Goal: Task Accomplishment & Management: Complete application form

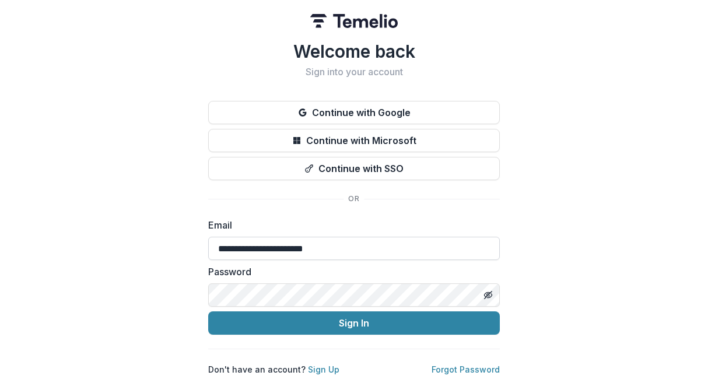
scroll to position [2, 0]
type input "**********"
click at [317, 366] on link "Sign Up" at bounding box center [324, 370] width 32 height 10
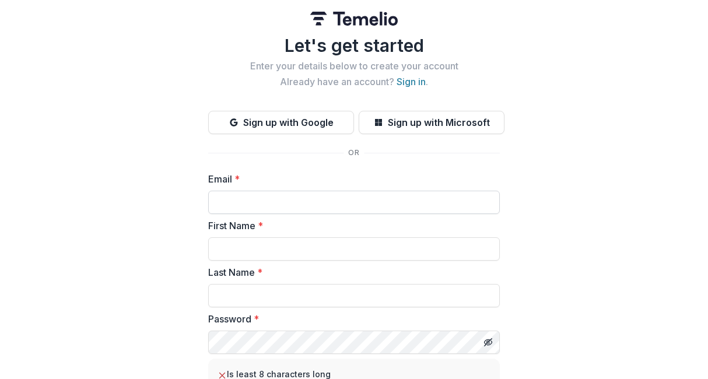
type input "*"
type input "**********"
type input "***"
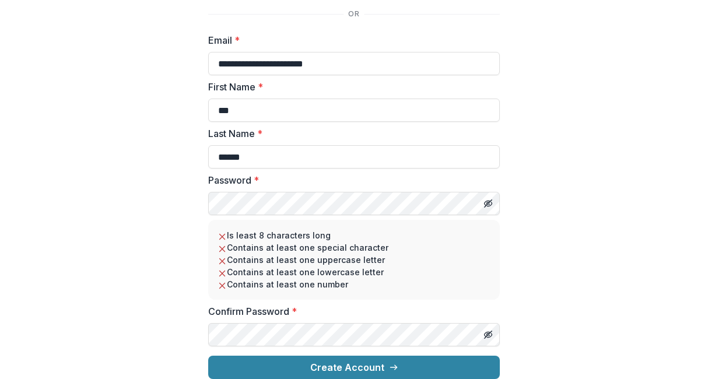
scroll to position [151, 0]
type input "******"
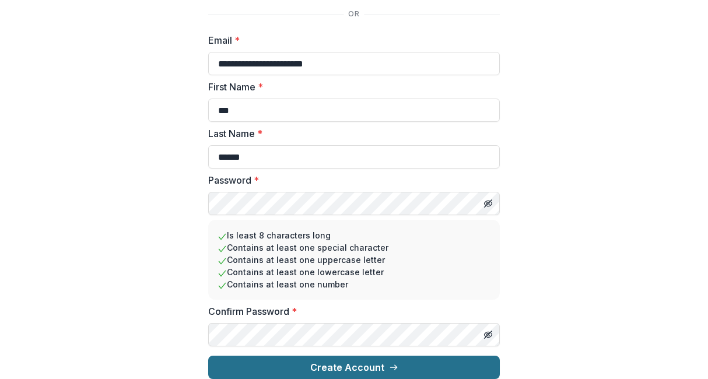
click at [319, 358] on button "Create Account" at bounding box center [354, 367] width 292 height 23
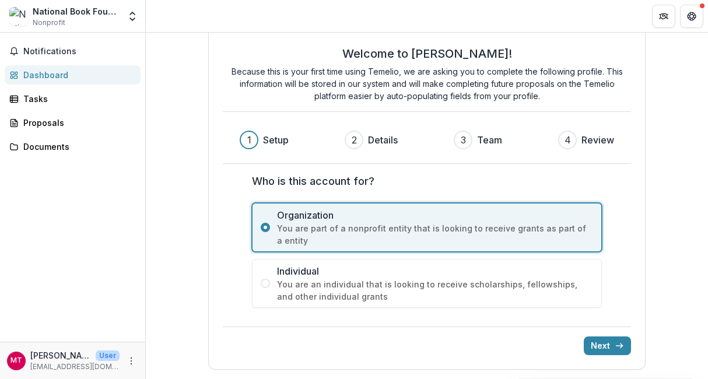
scroll to position [24, 0]
click at [599, 342] on button "Next" at bounding box center [607, 346] width 47 height 19
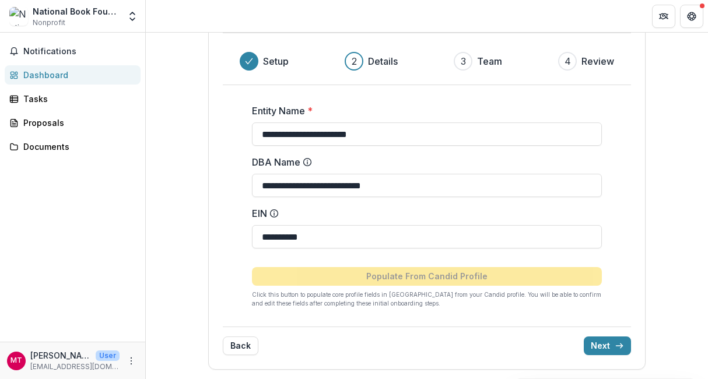
scroll to position [103, 0]
click at [599, 345] on button "Next" at bounding box center [607, 346] width 47 height 19
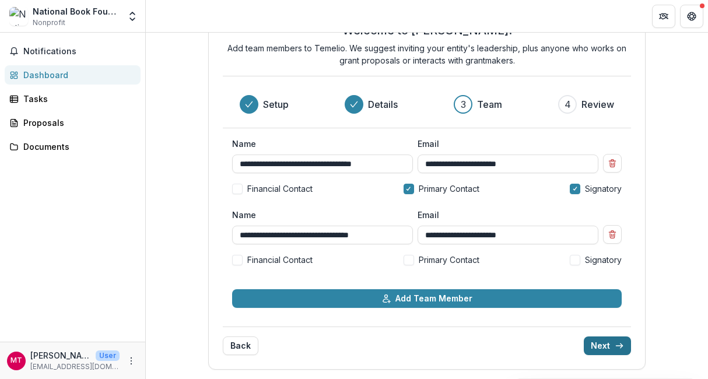
scroll to position [47, 0]
click at [595, 347] on button "Next" at bounding box center [607, 346] width 47 height 19
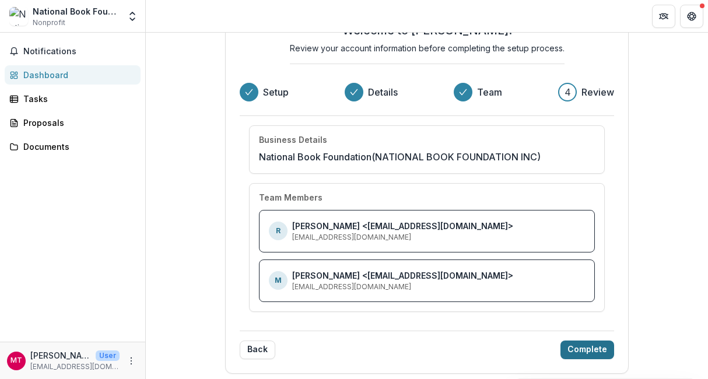
click at [583, 348] on button "Complete" at bounding box center [588, 350] width 54 height 19
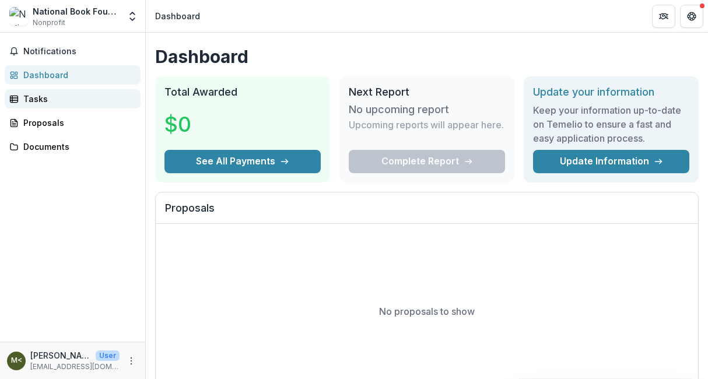
click at [51, 95] on div "Tasks" at bounding box center [77, 99] width 108 height 12
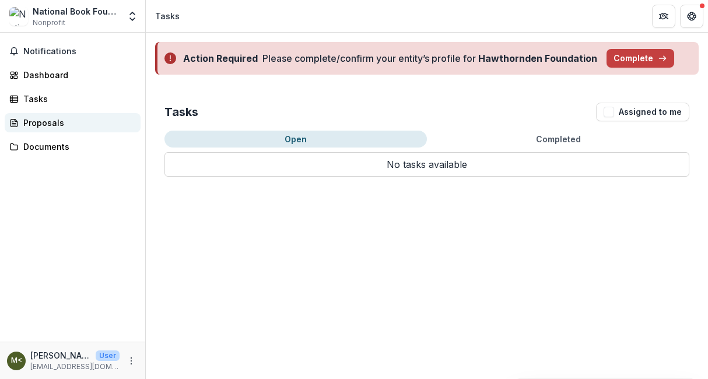
click at [49, 120] on div "Proposals" at bounding box center [77, 123] width 108 height 12
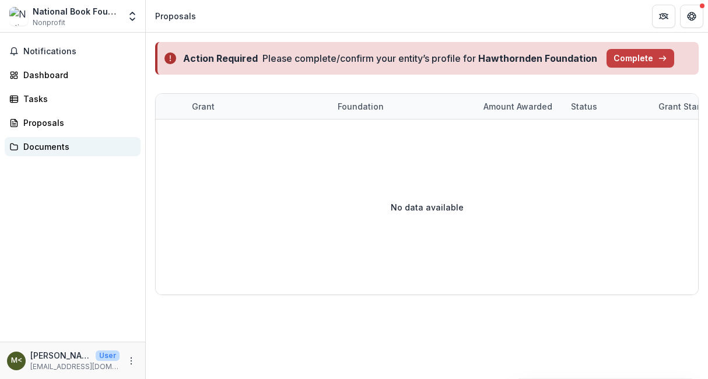
click at [49, 147] on div "Documents" at bounding box center [77, 147] width 108 height 12
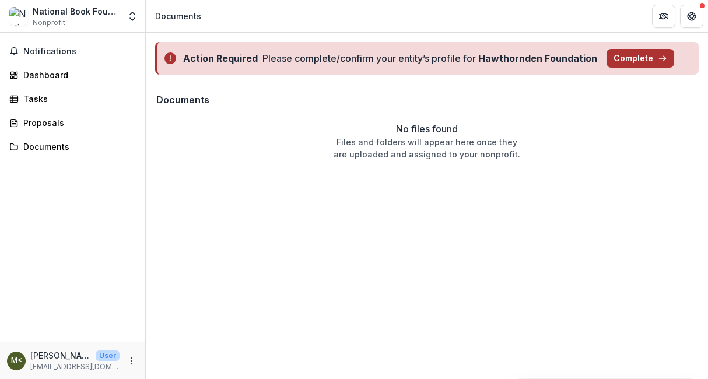
click at [622, 54] on button "Complete" at bounding box center [641, 58] width 68 height 19
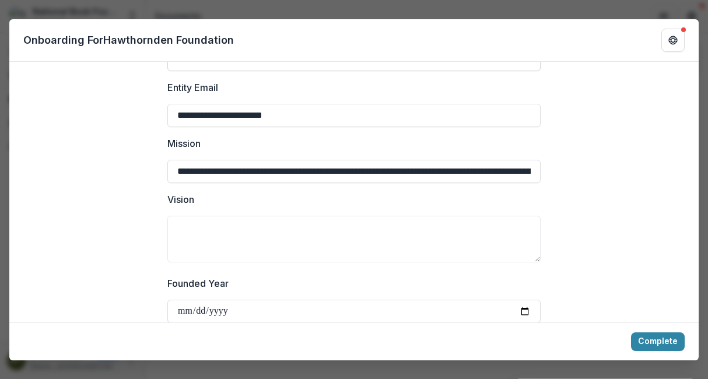
scroll to position [263, 0]
click at [299, 159] on input "**********" at bounding box center [353, 170] width 373 height 23
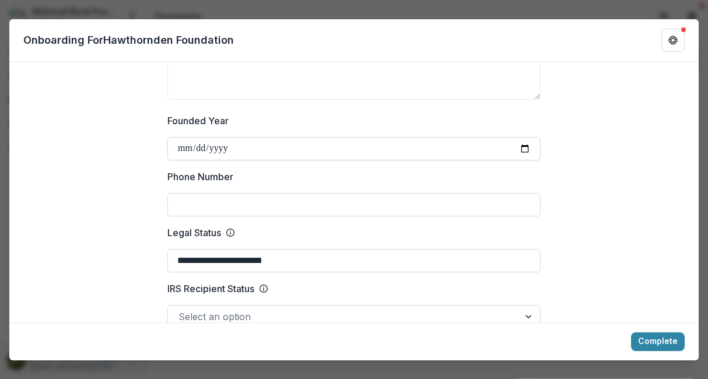
scroll to position [431, 0]
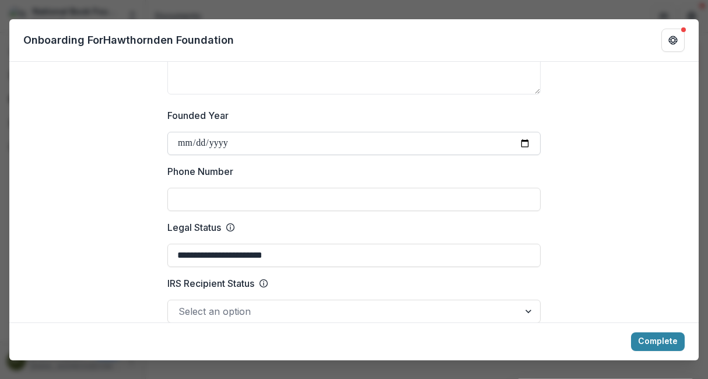
click at [240, 132] on input "Founded Year" at bounding box center [353, 143] width 373 height 23
click at [279, 132] on input "Founded Year" at bounding box center [353, 143] width 373 height 23
click at [237, 132] on input "Founded Year" at bounding box center [353, 143] width 373 height 23
type input "**********"
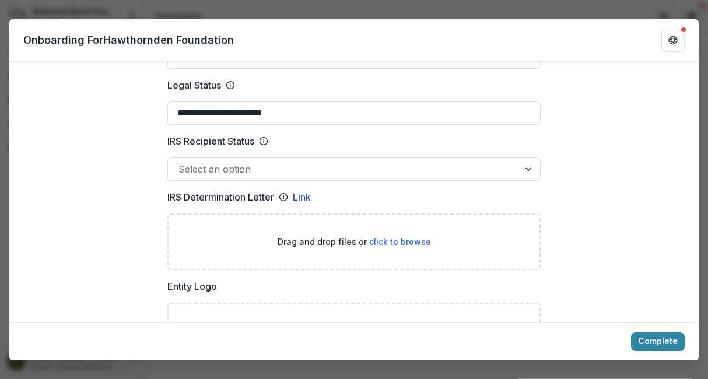
scroll to position [573, 0]
type input "**********"
click at [526, 158] on div at bounding box center [529, 169] width 21 height 22
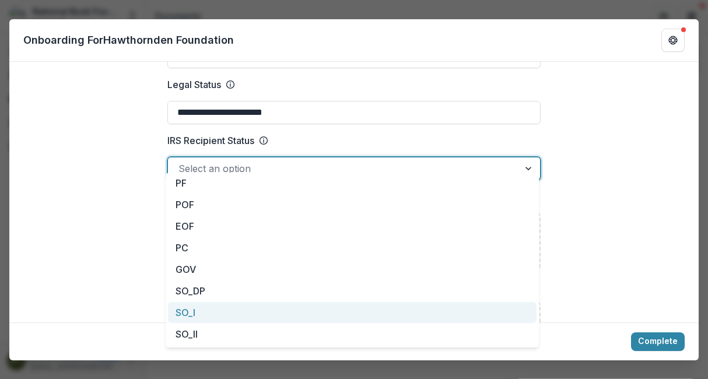
scroll to position [0, 0]
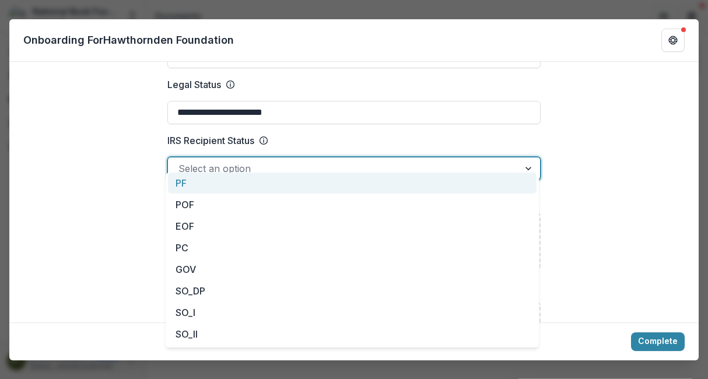
click at [453, 134] on label "IRS Recipient Status" at bounding box center [350, 141] width 366 height 14
click at [181, 162] on input "IRS Recipient Status" at bounding box center [180, 169] width 3 height 14
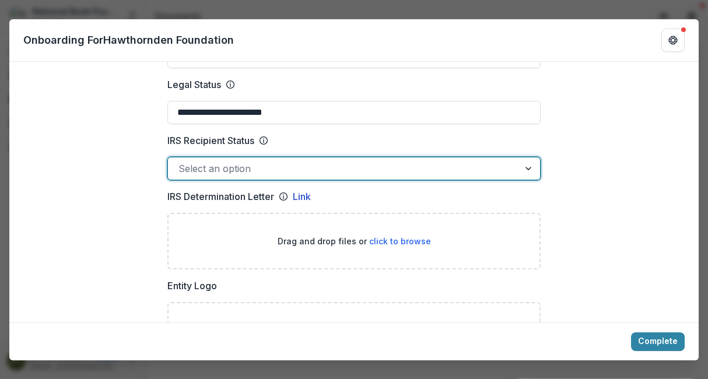
click at [404, 236] on span "click to browse" at bounding box center [400, 241] width 62 height 10
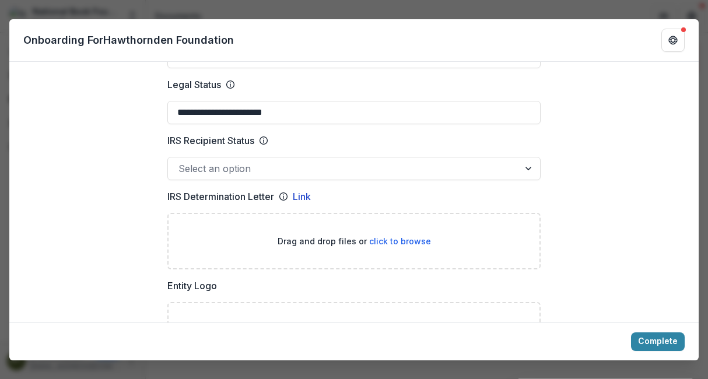
type input "**********"
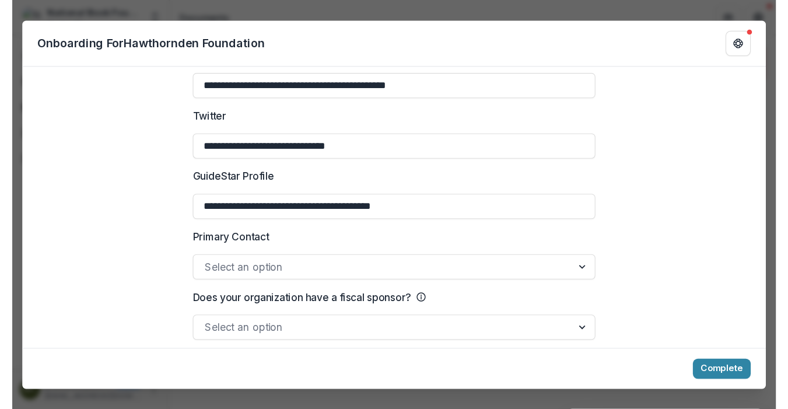
scroll to position [1776, 0]
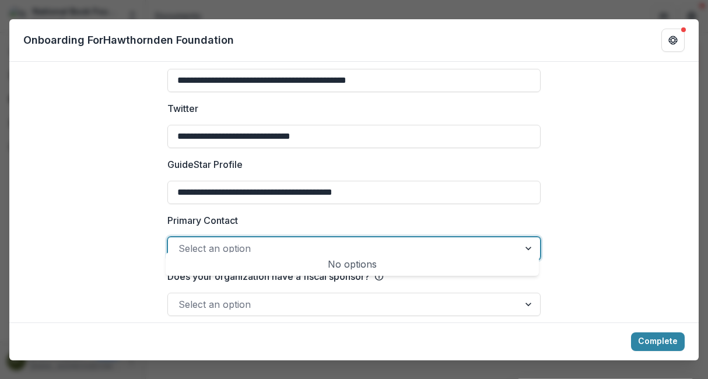
click at [526, 237] on div at bounding box center [529, 248] width 21 height 22
click at [522, 237] on div at bounding box center [529, 248] width 21 height 22
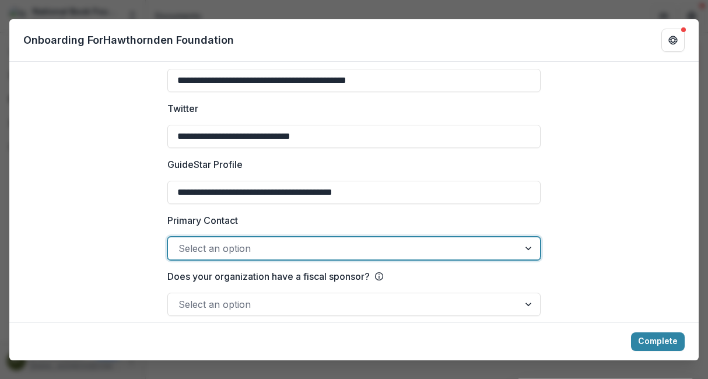
click at [492, 240] on div at bounding box center [344, 248] width 330 height 16
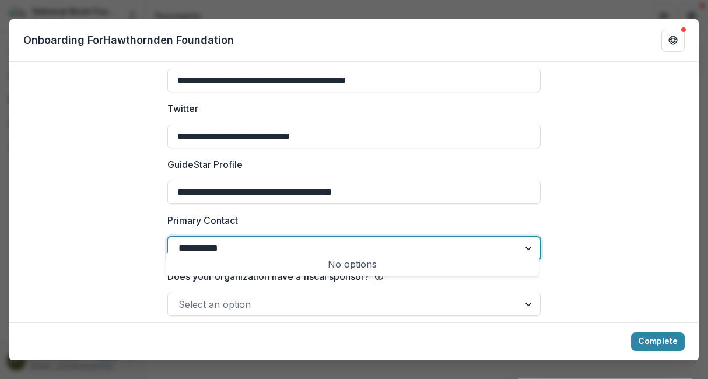
type input "**********"
click at [525, 293] on div at bounding box center [529, 304] width 21 height 22
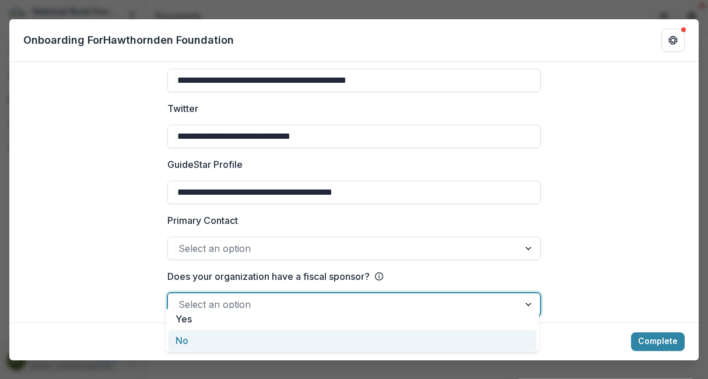
click at [509, 334] on div "No" at bounding box center [352, 341] width 369 height 22
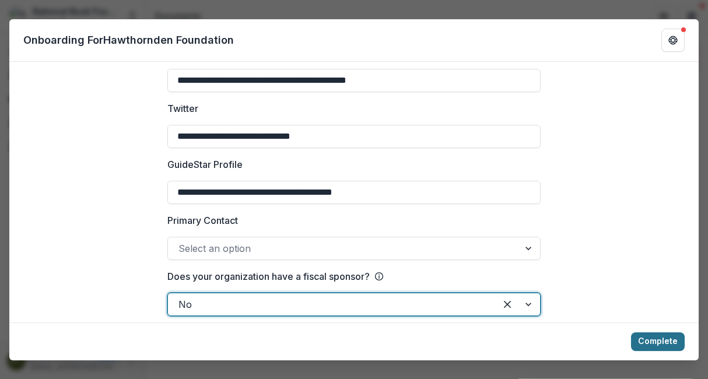
click at [642, 342] on button "Complete" at bounding box center [658, 342] width 54 height 19
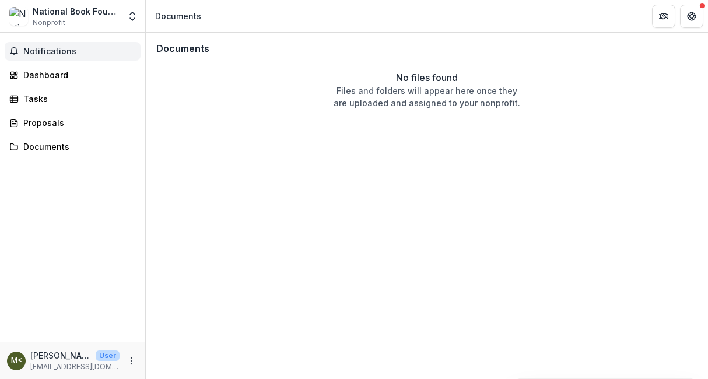
click at [60, 49] on span "Notifications" at bounding box center [79, 52] width 113 height 10
click at [57, 79] on div "Dashboard" at bounding box center [77, 75] width 108 height 12
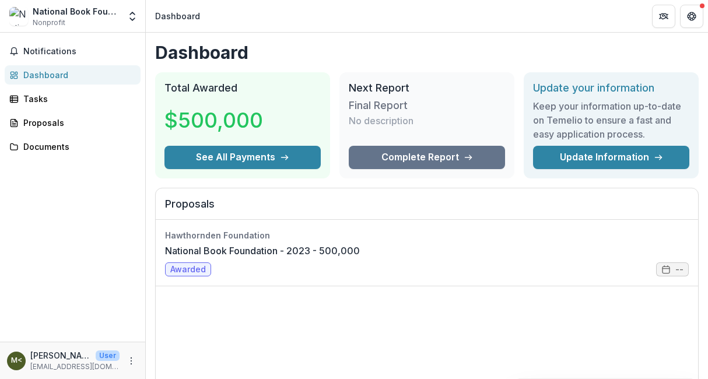
click at [373, 98] on div "Final Report No description" at bounding box center [427, 120] width 156 height 51
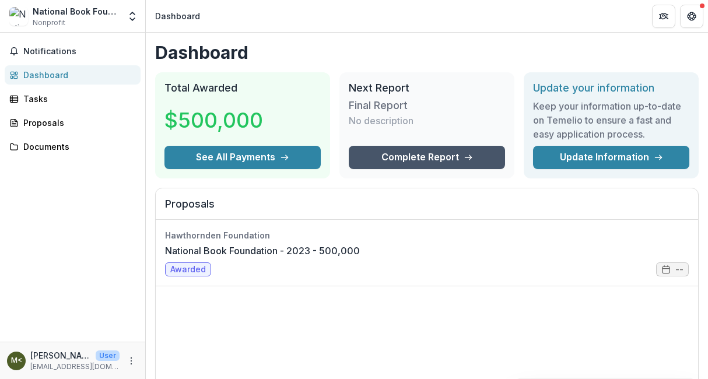
click at [375, 153] on link "Complete Report" at bounding box center [427, 157] width 156 height 23
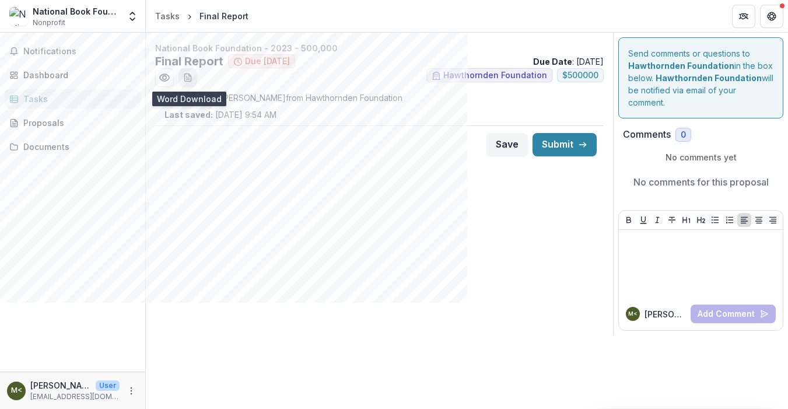
click at [188, 78] on line "download-word-button" at bounding box center [188, 78] width 4 height 0
click at [57, 123] on div "Proposals" at bounding box center [77, 123] width 108 height 12
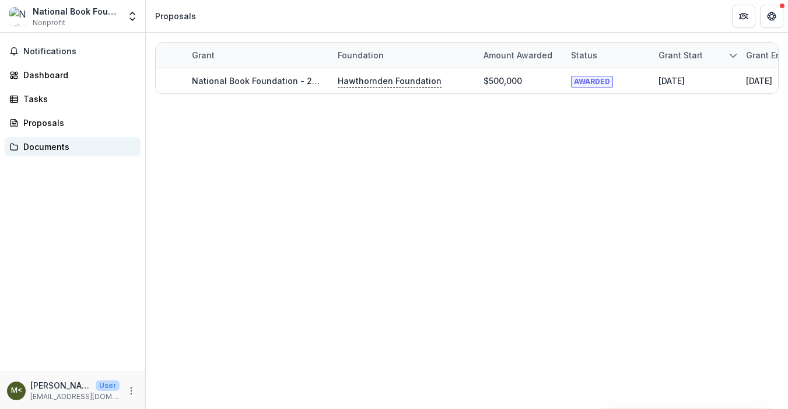
click at [58, 145] on div "Documents" at bounding box center [77, 147] width 108 height 12
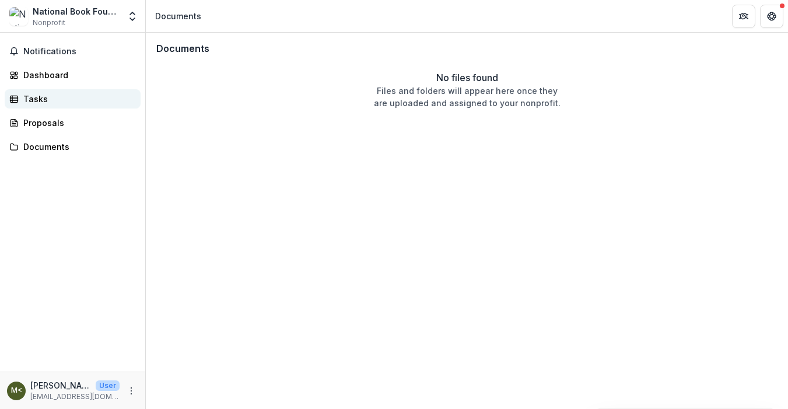
click at [50, 96] on div "Tasks" at bounding box center [77, 99] width 108 height 12
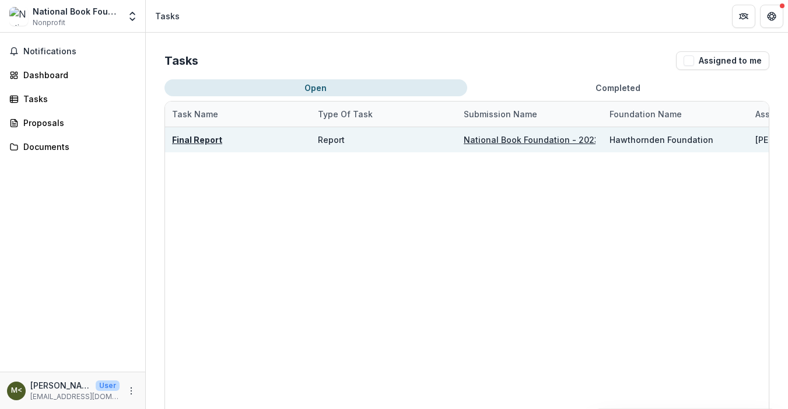
click at [191, 139] on u "Final Report" at bounding box center [197, 140] width 50 height 10
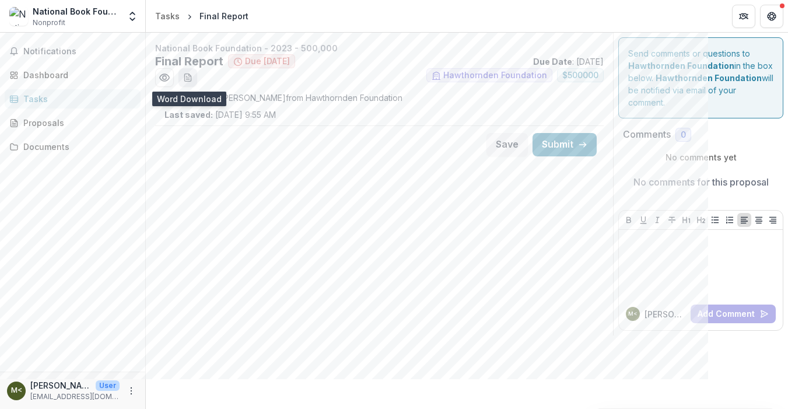
click at [190, 72] on button "download-word-button" at bounding box center [188, 77] width 19 height 19
